Goal: Transaction & Acquisition: Book appointment/travel/reservation

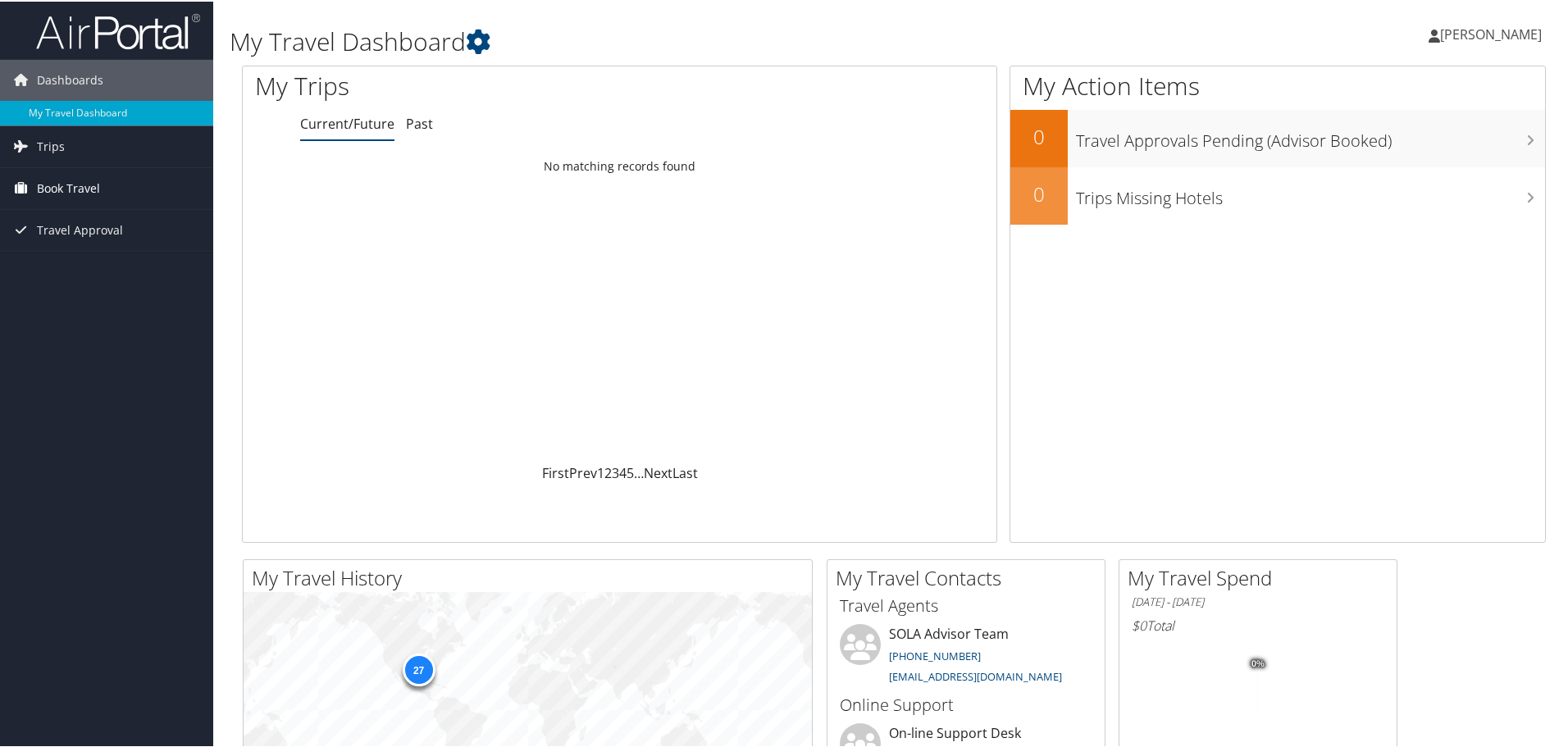
click at [67, 182] on span "Book Travel" at bounding box center [68, 186] width 63 height 41
click at [111, 244] on link "Book/Manage Online Trips" at bounding box center [106, 245] width 213 height 25
